Goal: Ask a question: Seek information or help from site administrators or community

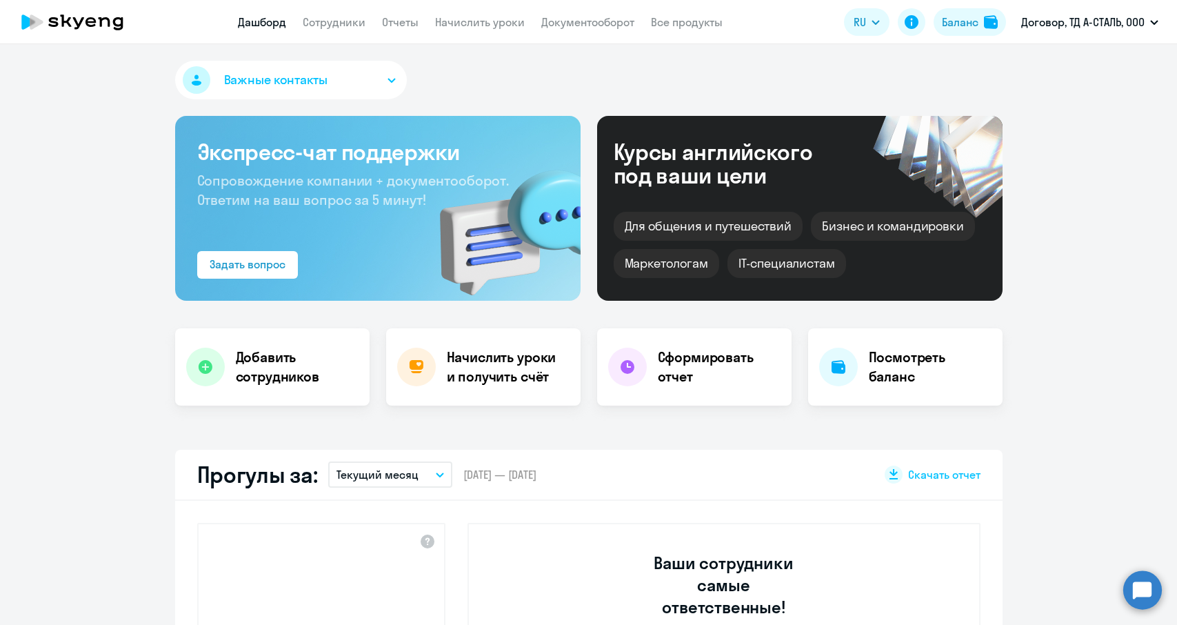
select select "30"
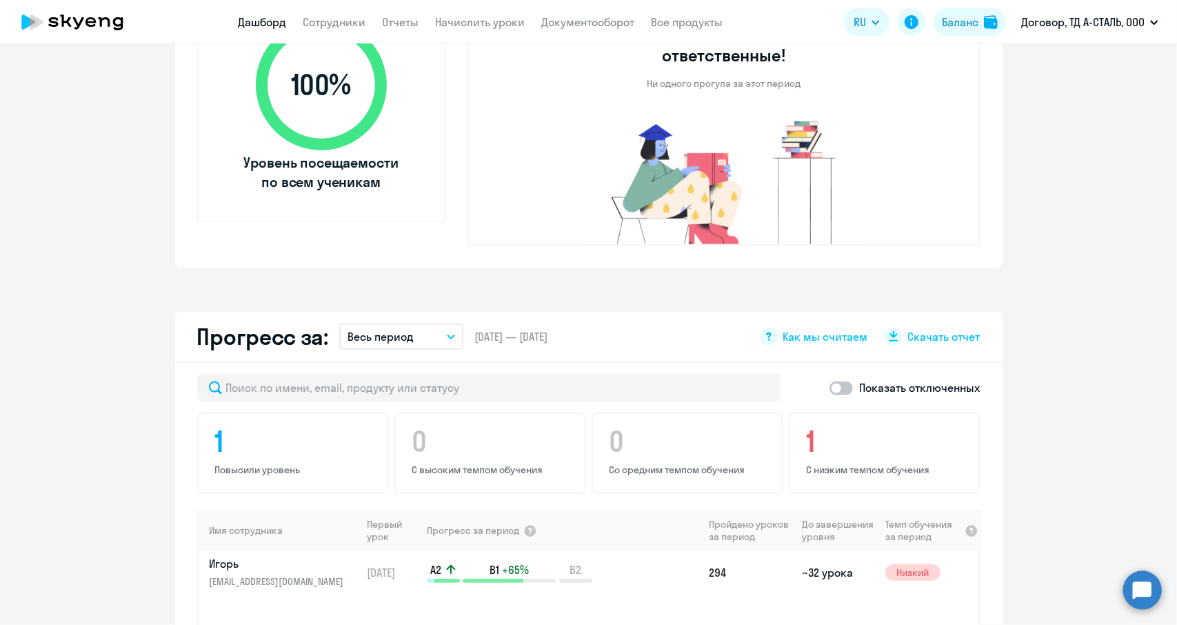
scroll to position [43, 0]
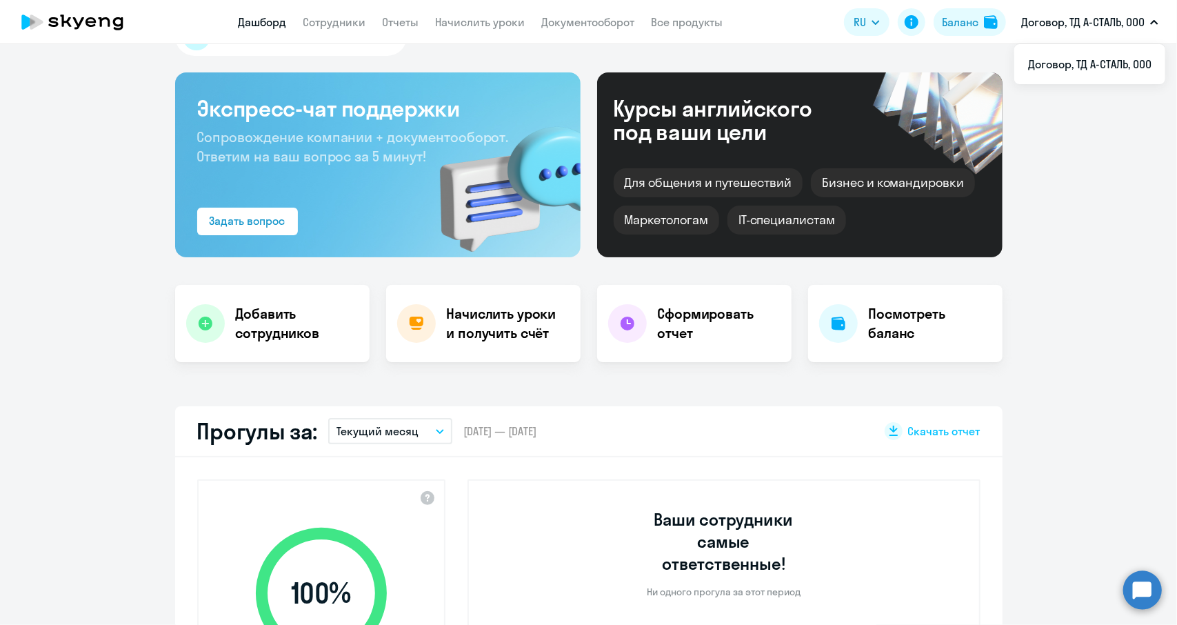
click at [1149, 588] on circle at bounding box center [1142, 589] width 39 height 39
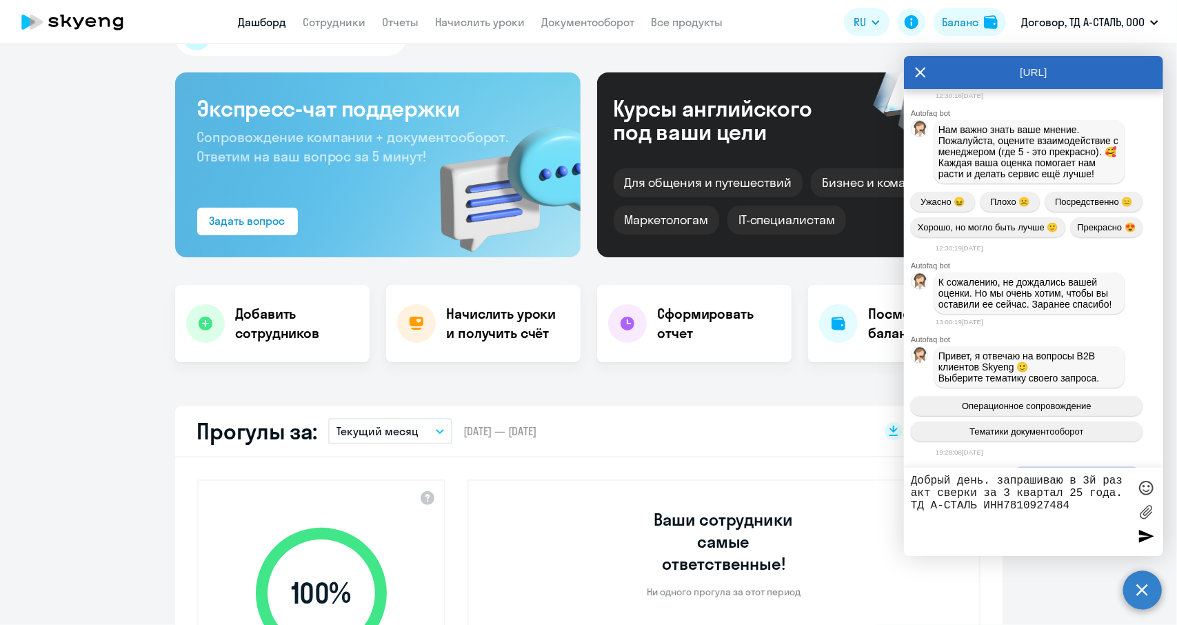
scroll to position [8168, 0]
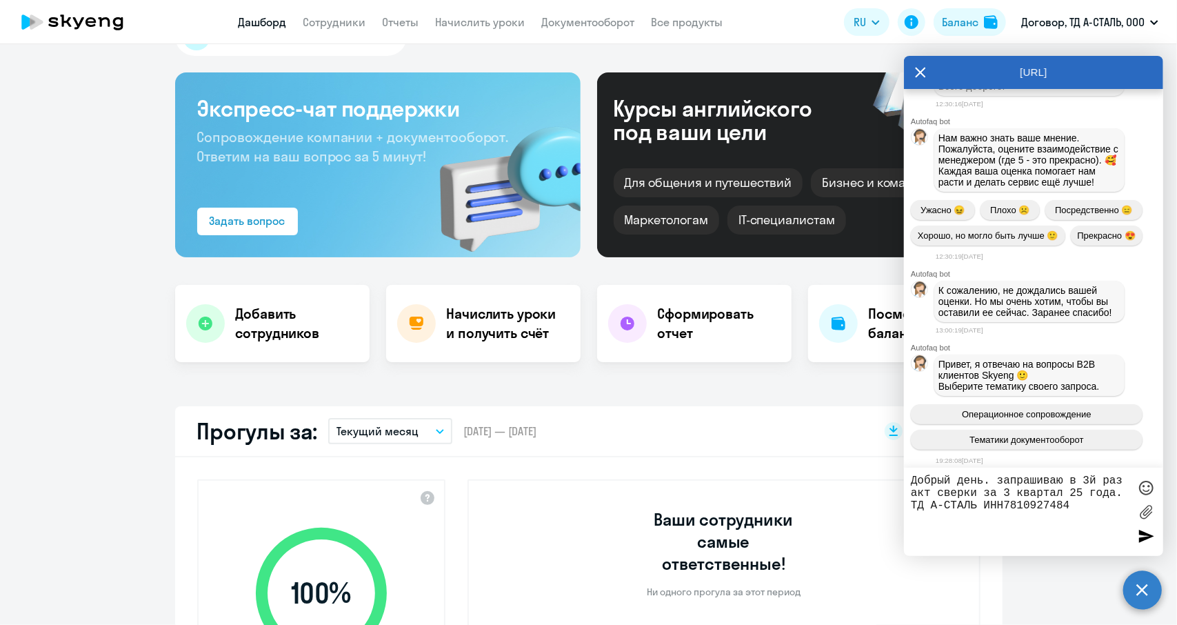
drag, startPoint x: 1054, startPoint y: 252, endPoint x: 936, endPoint y: 251, distance: 117.9
copy p "[EMAIL_ADDRESS][DOMAIN_NAME] ."
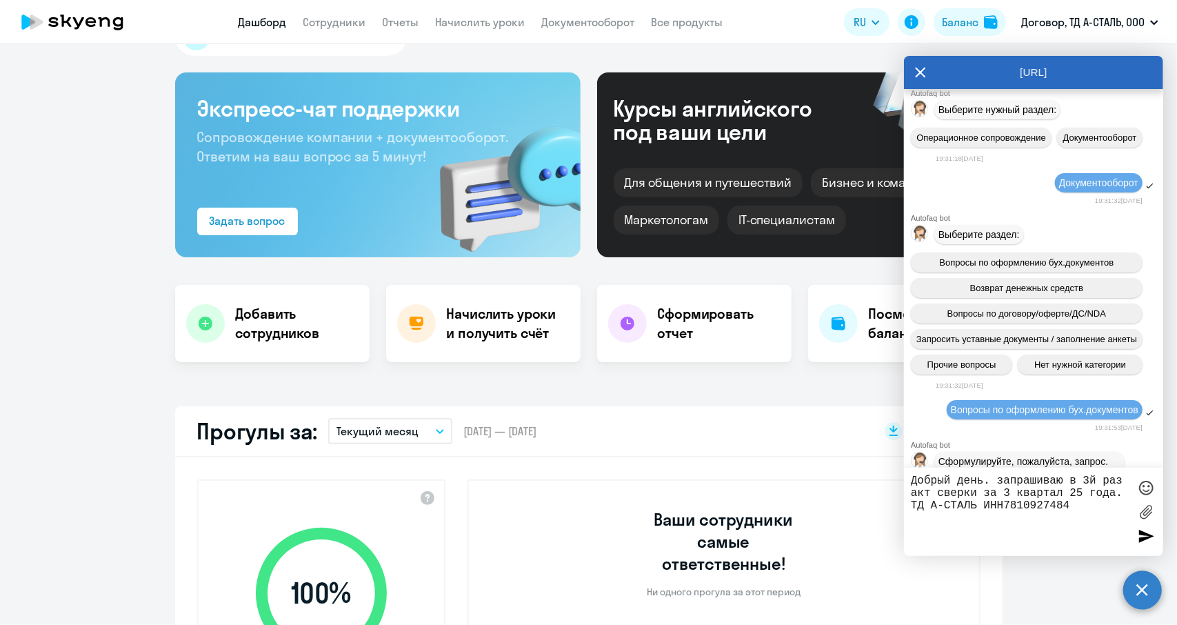
scroll to position [8719, 0]
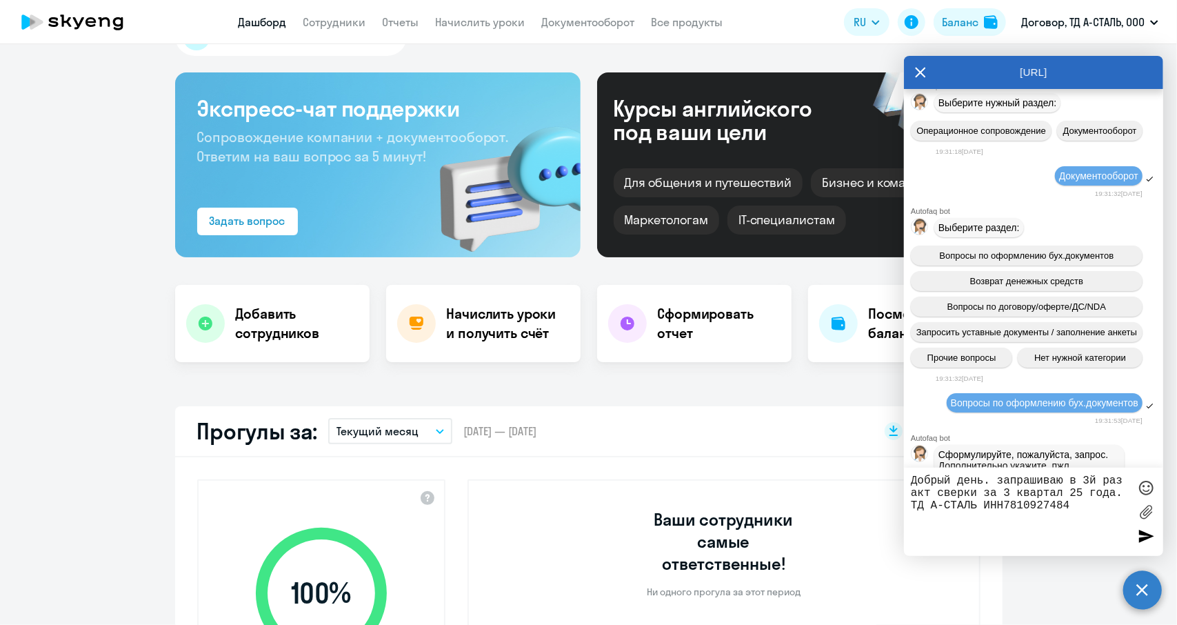
click at [1080, 508] on textarea "Добрый день. запрашиваю в 3й раз акт сверки за 3 квартал 25 года. ТД А-СТАЛЬ ИН…" at bounding box center [1020, 511] width 218 height 74
paste textarea "[EMAIL_ADDRESS][DOMAIN_NAME]."
click at [1064, 485] on textarea "Добрый день. запрашиваю в 3й раз акт сверки за 3 квартал 25 года. ТД А-СТАЛЬ ИН…" at bounding box center [1020, 511] width 218 height 74
click at [1044, 545] on textarea "Добрый день. запрашиваю уже в 3й раз акт сверки за 3 квартал 25 года. ТД А-СТАЛ…" at bounding box center [1020, 511] width 218 height 74
type textarea "Добрый день. запрашиваю уже в 3й раз акт сверки за 3 квартал 25 года. ТД А-СТАЛ…"
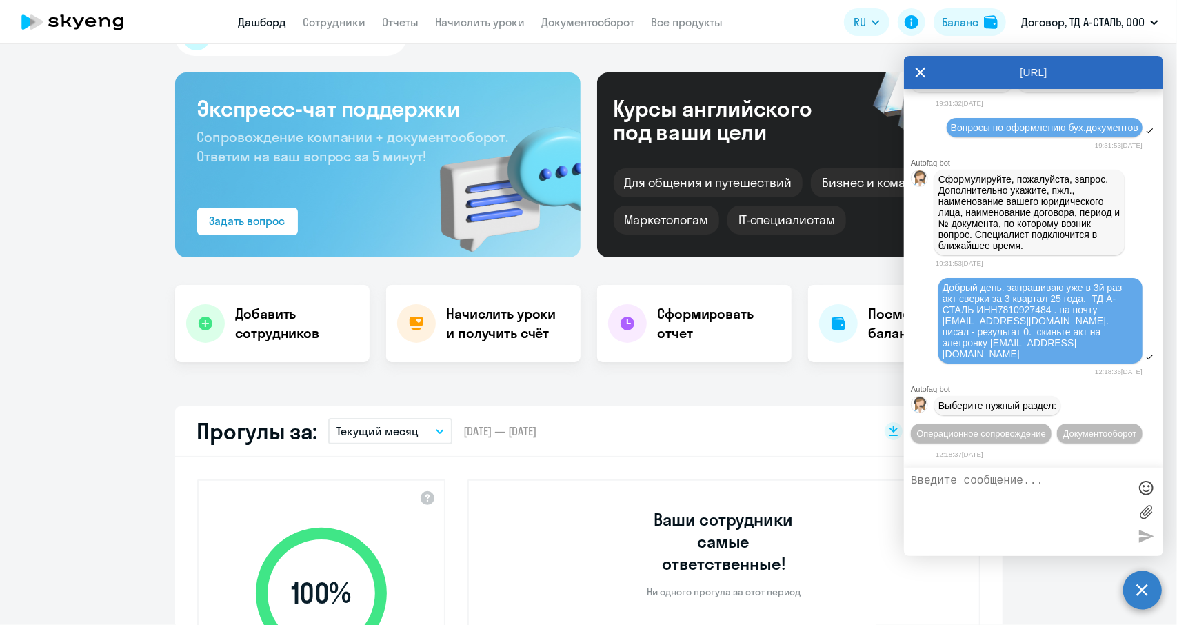
scroll to position [9407, 0]
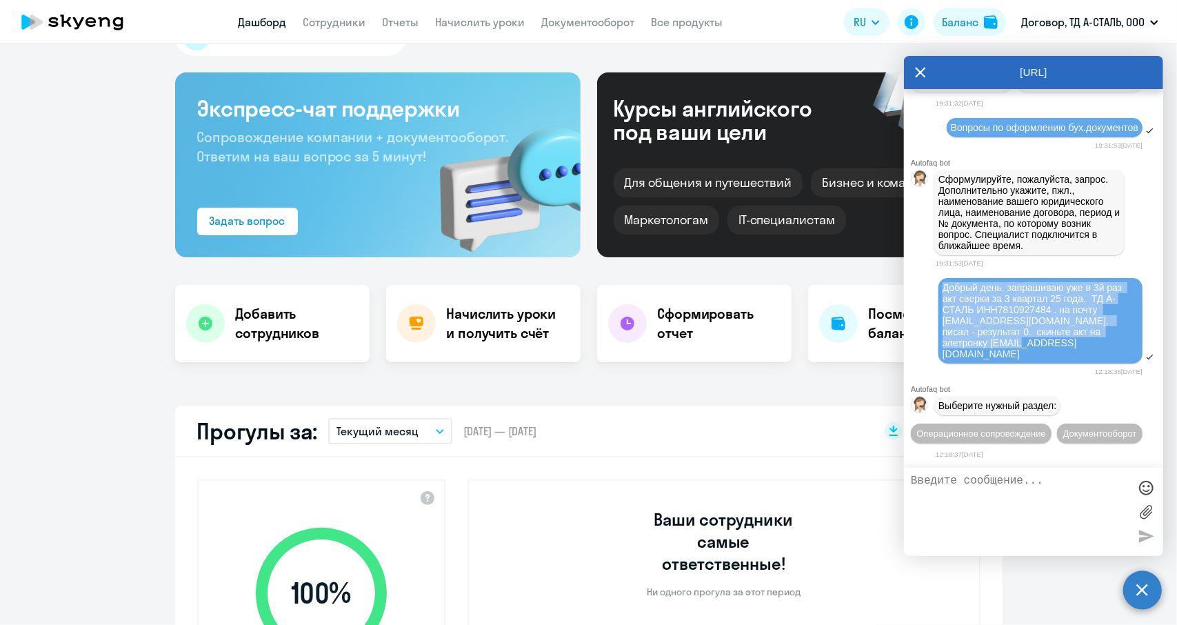
drag, startPoint x: 999, startPoint y: 323, endPoint x: 938, endPoint y: 263, distance: 85.8
click at [938, 276] on div "Добрый день. запрашиваю уже в 3й раз акт сверки за 3 квартал 25 года. ТД А-СТАЛ…" at bounding box center [1033, 321] width 259 height 90
copy span "Добрый день. запрашиваю уже в 3й раз акт сверки за 3 квартал 25 года. ТД А-СТАЛ…"
click at [1062, 429] on button "Документооборот" at bounding box center [1099, 433] width 85 height 20
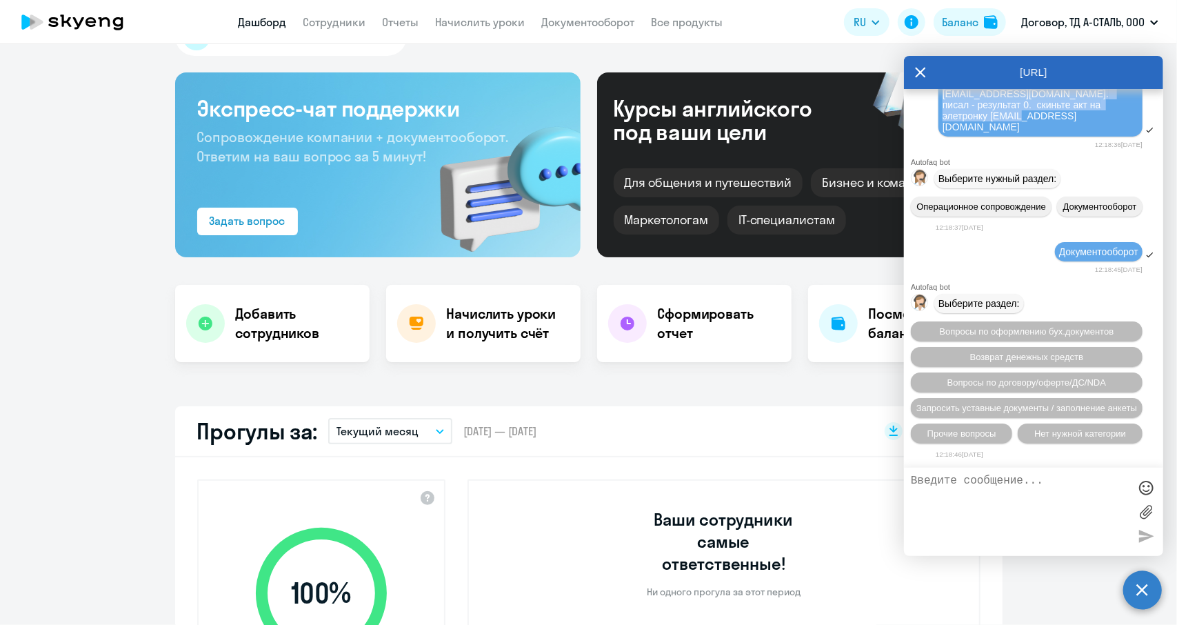
scroll to position [9633, 0]
click at [951, 439] on button "Прочие вопросы" at bounding box center [961, 433] width 101 height 20
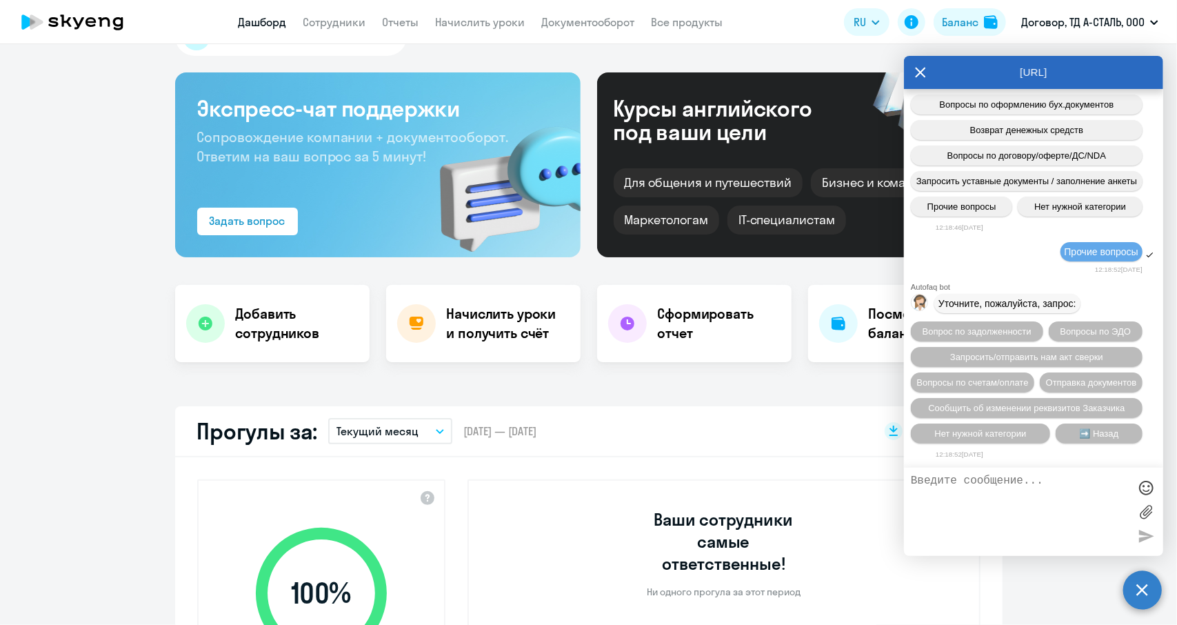
scroll to position [9886, 0]
click at [1037, 352] on span "Запросить/отправить нам акт сверки" at bounding box center [1026, 357] width 153 height 10
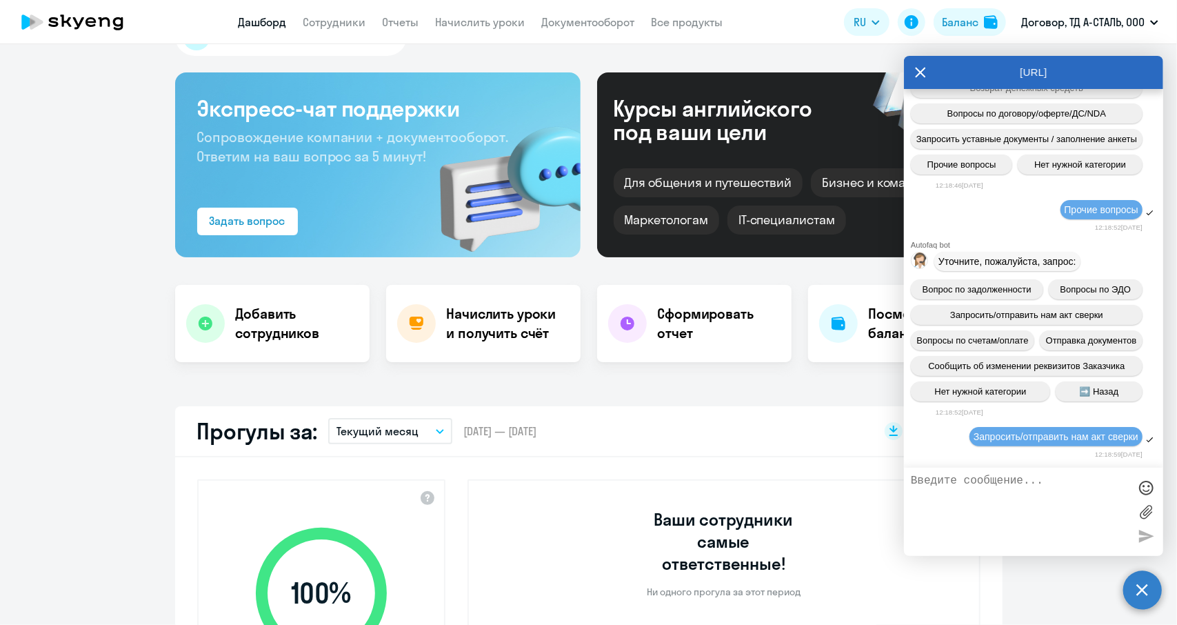
scroll to position [10047, 0]
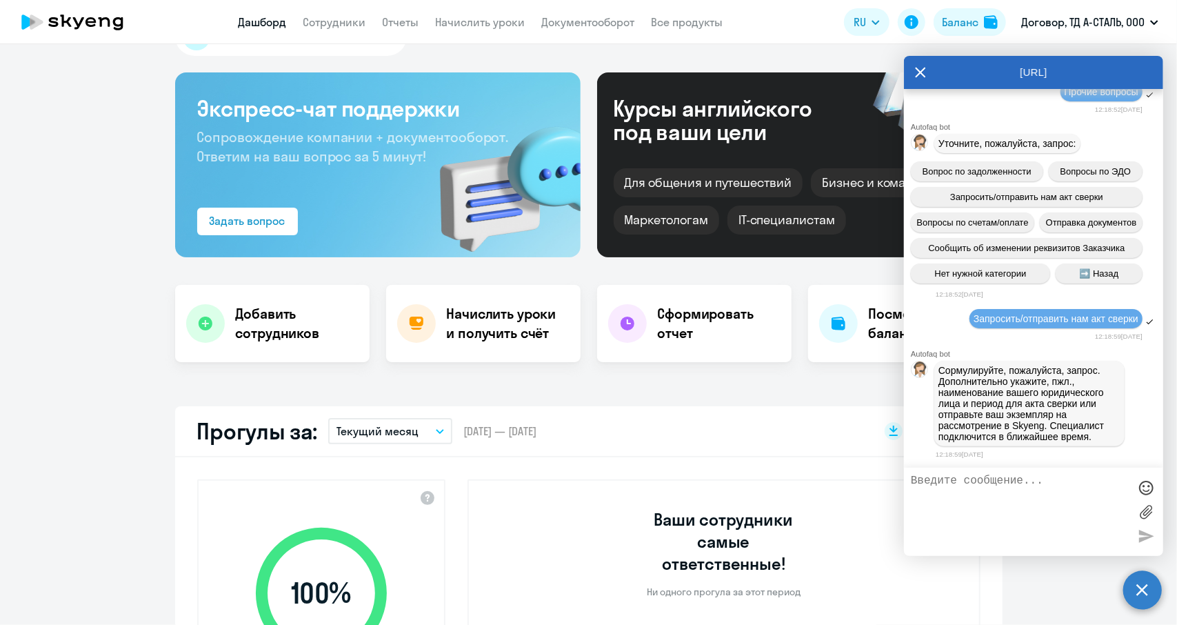
click at [975, 494] on textarea at bounding box center [1020, 511] width 218 height 74
paste textarea "Добрый день. запрашиваю уже в 3й раз акт сверки за 3 квартал 25 года. ТД А-СТАЛ…"
type textarea "Добрый день. запрашиваю уже в 3й раз акт сверки за 3 квартал 25 года. ТД А-СТАЛ…"
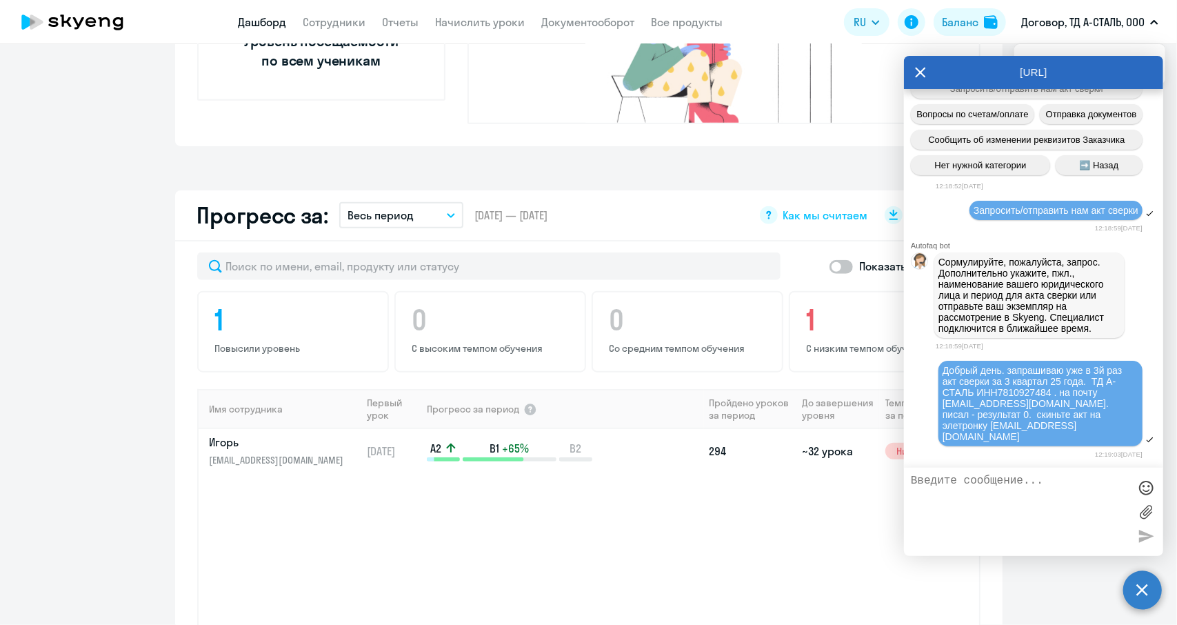
scroll to position [664, 0]
